Goal: Information Seeking & Learning: Understand process/instructions

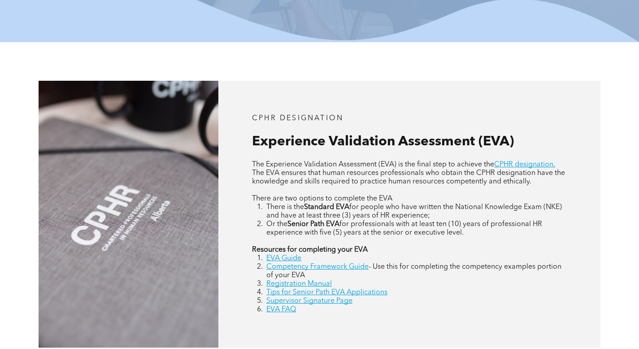
scroll to position [307, 0]
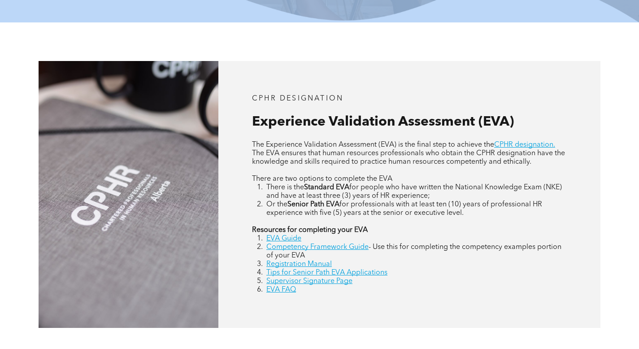
drag, startPoint x: 645, startPoint y: 36, endPoint x: 628, endPoint y: 89, distance: 55.6
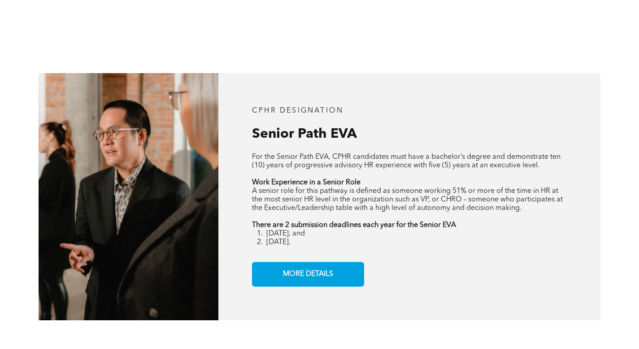
scroll to position [1005, 0]
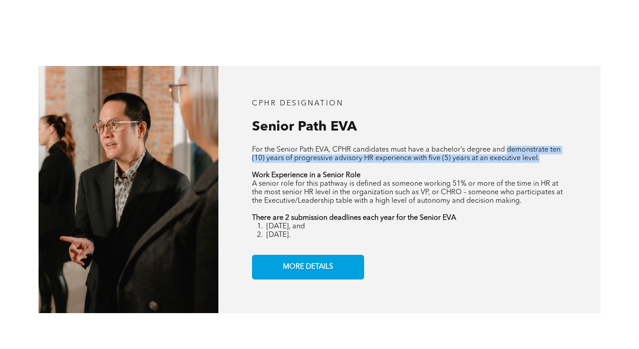
drag, startPoint x: 508, startPoint y: 150, endPoint x: 542, endPoint y: 164, distance: 37.2
click at [542, 164] on div "For the Senior Path EVA, CPHR candidates must have a bachelor’s degree and demo…" at bounding box center [409, 193] width 315 height 94
copy span "demonstrate ten (10) years of progressive advisory HR experience with five (5) …"
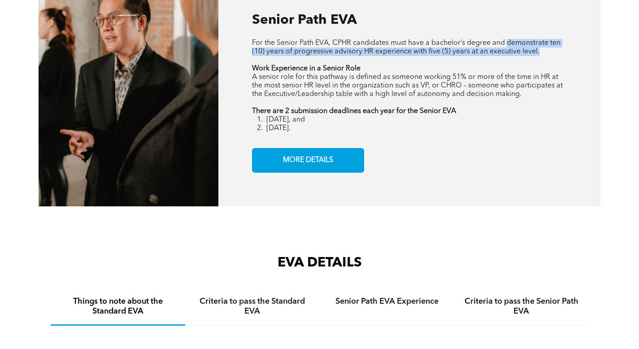
scroll to position [1113, 0]
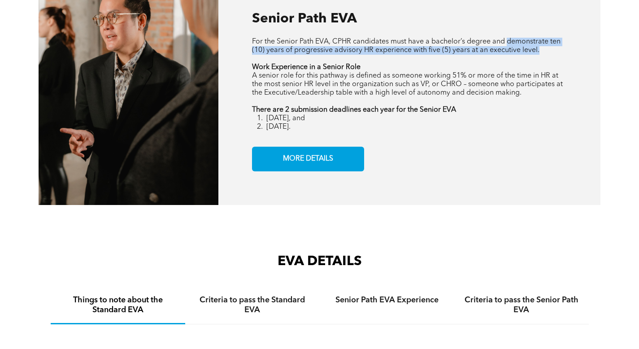
drag, startPoint x: 252, startPoint y: 63, endPoint x: 337, endPoint y: 127, distance: 106.2
click at [337, 127] on div "For the Senior Path EVA, CPHR candidates must have a bachelor’s degree and demo…" at bounding box center [409, 85] width 315 height 94
copy div "Work Experience in a Senior Role A senior role for this pathway is defined as s…"
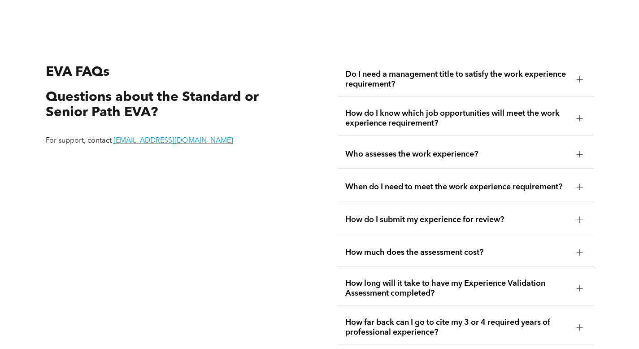
scroll to position [1524, 0]
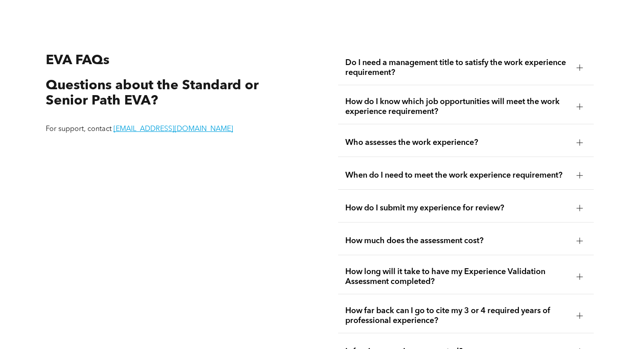
click at [579, 67] on div at bounding box center [579, 68] width 0 height 6
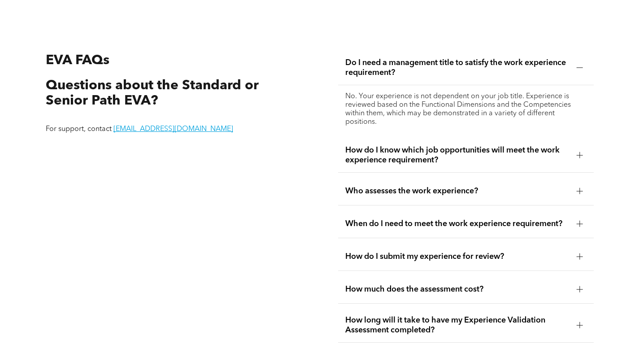
click at [580, 154] on div at bounding box center [579, 155] width 6 height 6
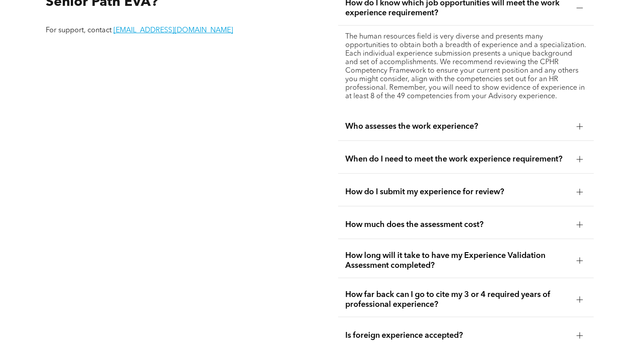
scroll to position [1618, 0]
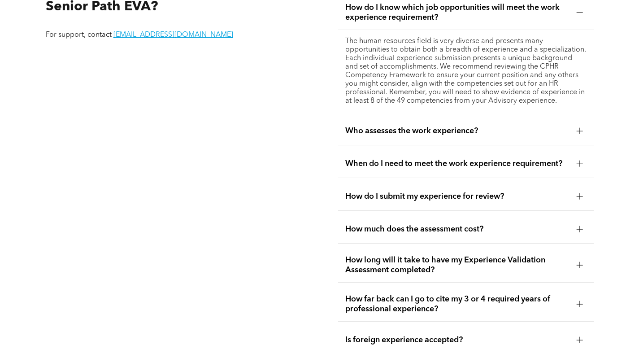
click at [581, 124] on div at bounding box center [579, 130] width 13 height 13
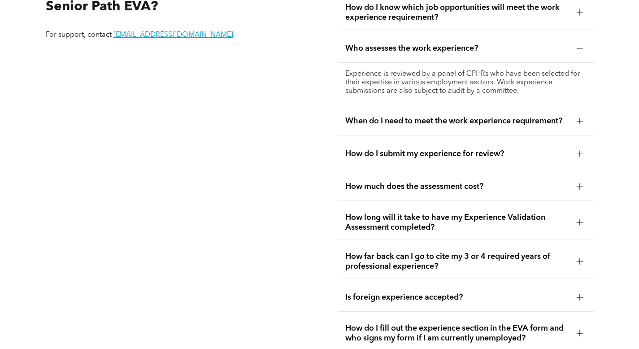
click at [578, 122] on div at bounding box center [579, 120] width 13 height 13
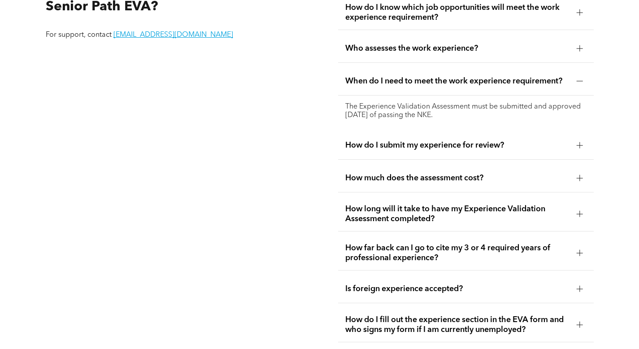
click at [580, 148] on div at bounding box center [579, 145] width 13 height 13
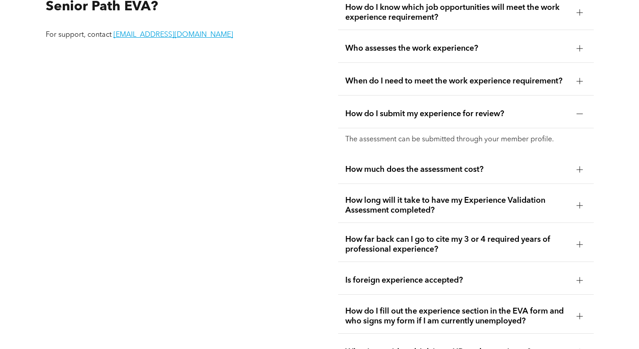
click at [580, 169] on div at bounding box center [579, 169] width 6 height 6
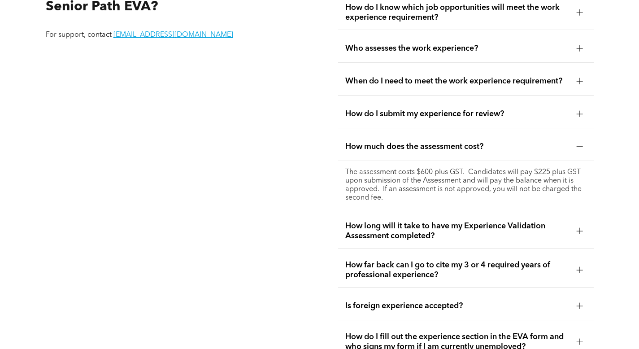
click at [582, 229] on div at bounding box center [579, 231] width 6 height 6
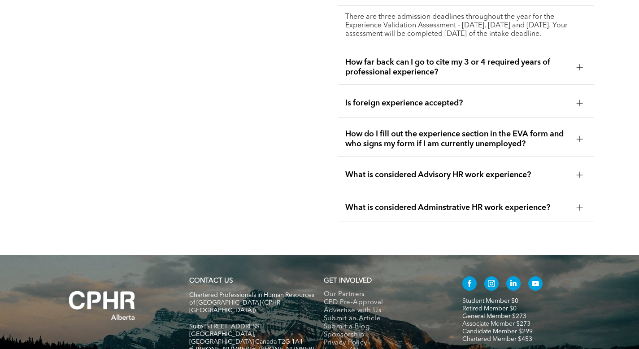
scroll to position [1810, 0]
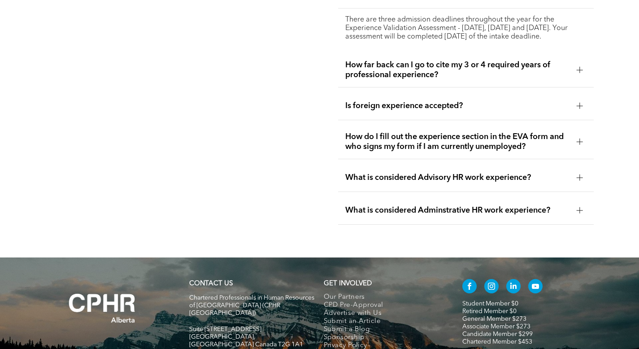
click at [582, 109] on div at bounding box center [579, 106] width 6 height 6
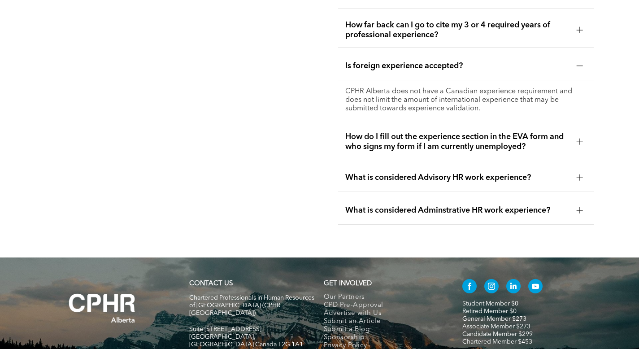
click at [579, 175] on div at bounding box center [579, 177] width 0 height 6
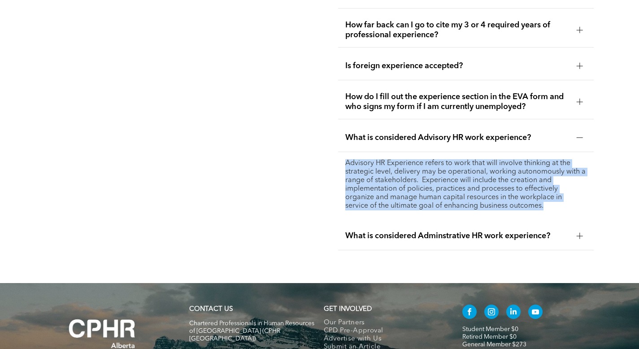
drag, startPoint x: 346, startPoint y: 157, endPoint x: 534, endPoint y: 214, distance: 196.6
click at [534, 214] on ul "Do I need a management title to satisfy the work experience requirement? No. Yo…" at bounding box center [466, 7] width 256 height 485
copy p "Advisory HR Experience refers to work that will involve thinking at the strateg…"
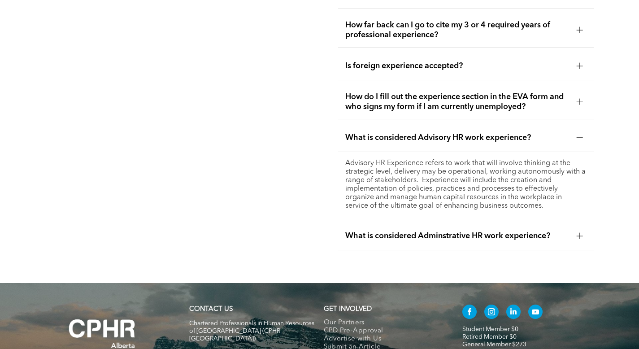
click at [575, 230] on div at bounding box center [579, 235] width 13 height 13
